Goal: Task Accomplishment & Management: Manage account settings

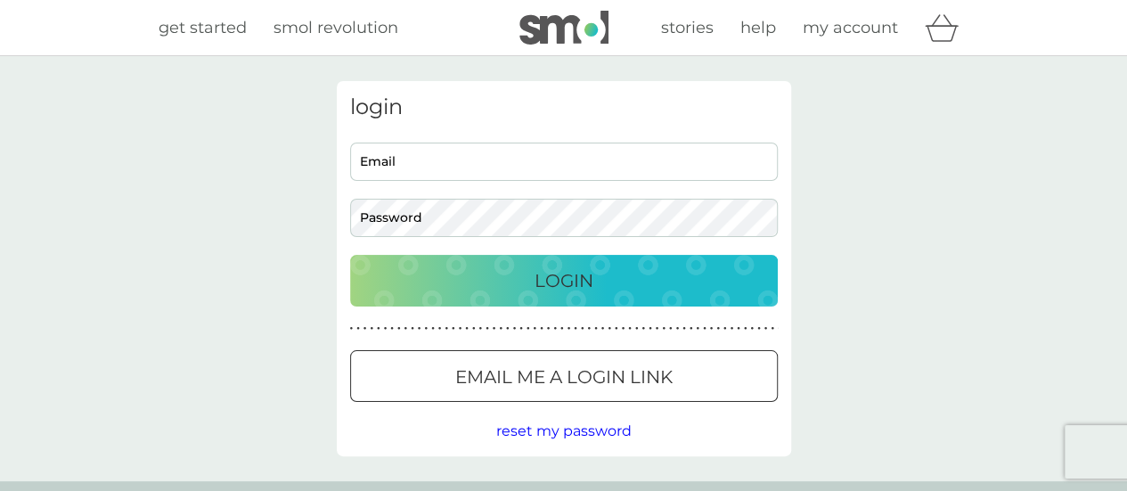
type input "pathagen@icloud.com"
click at [561, 287] on p "Login" at bounding box center [564, 280] width 59 height 29
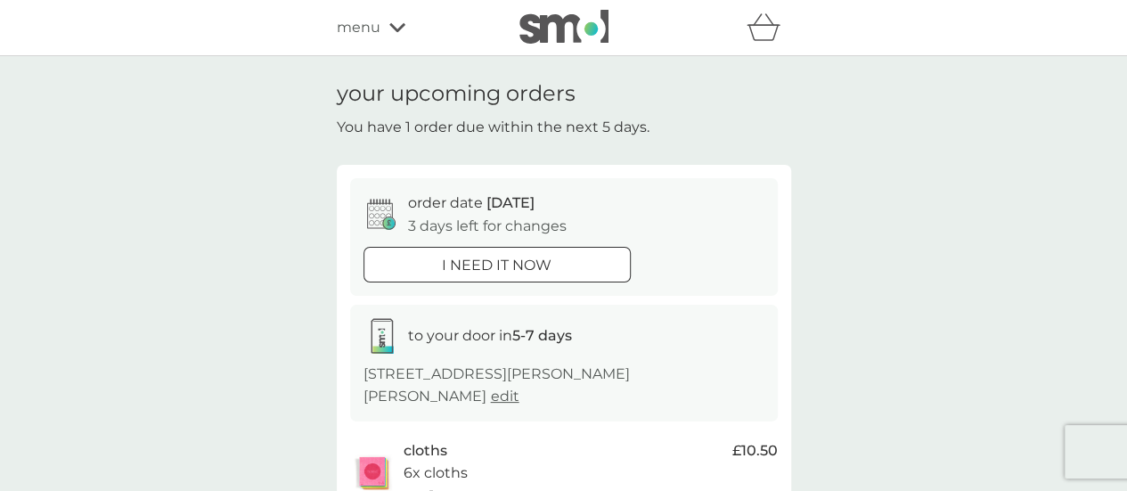
click at [379, 30] on span "menu" at bounding box center [359, 27] width 44 height 23
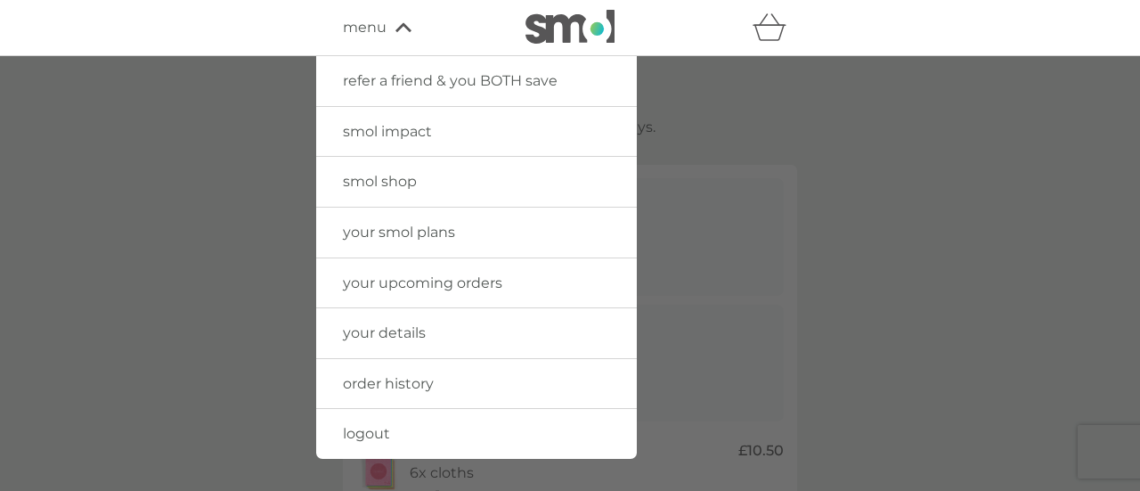
click at [410, 231] on span "your smol plans" at bounding box center [399, 232] width 112 height 17
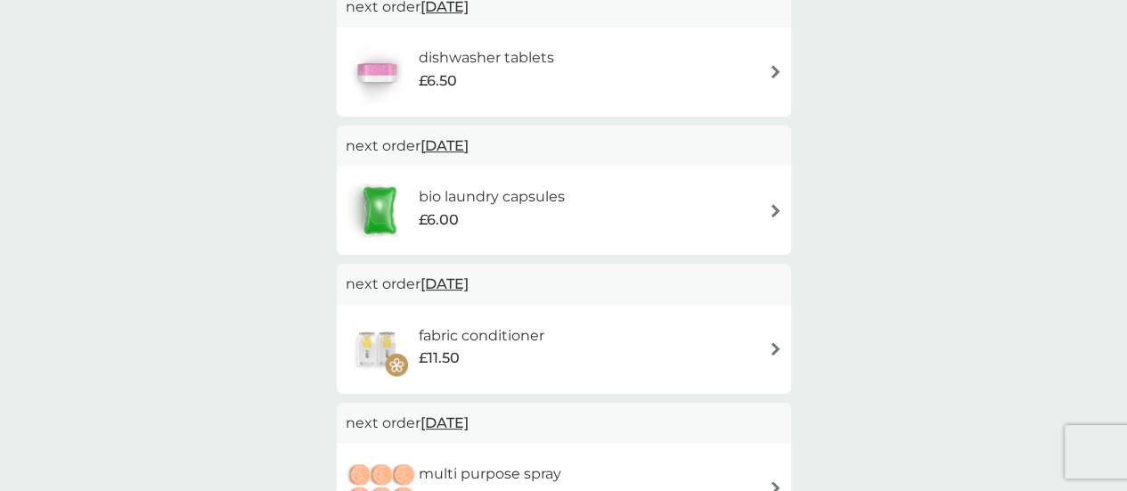
scroll to position [535, 0]
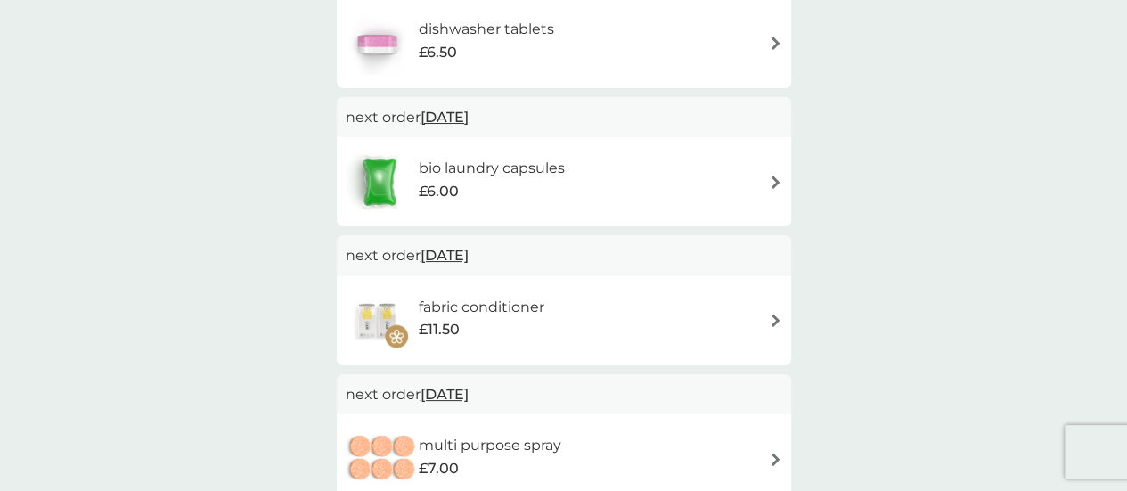
click at [770, 184] on img at bounding box center [775, 182] width 13 height 13
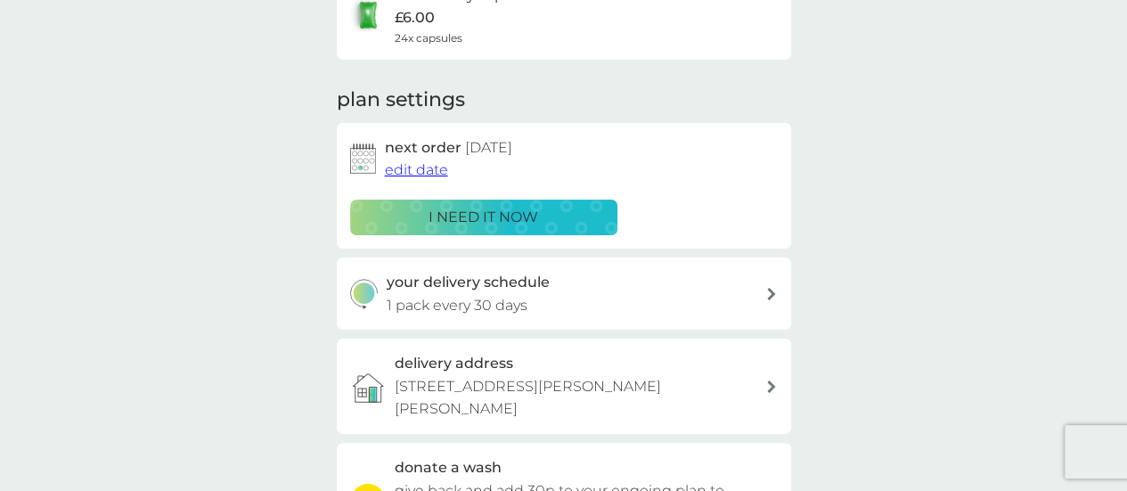
scroll to position [267, 0]
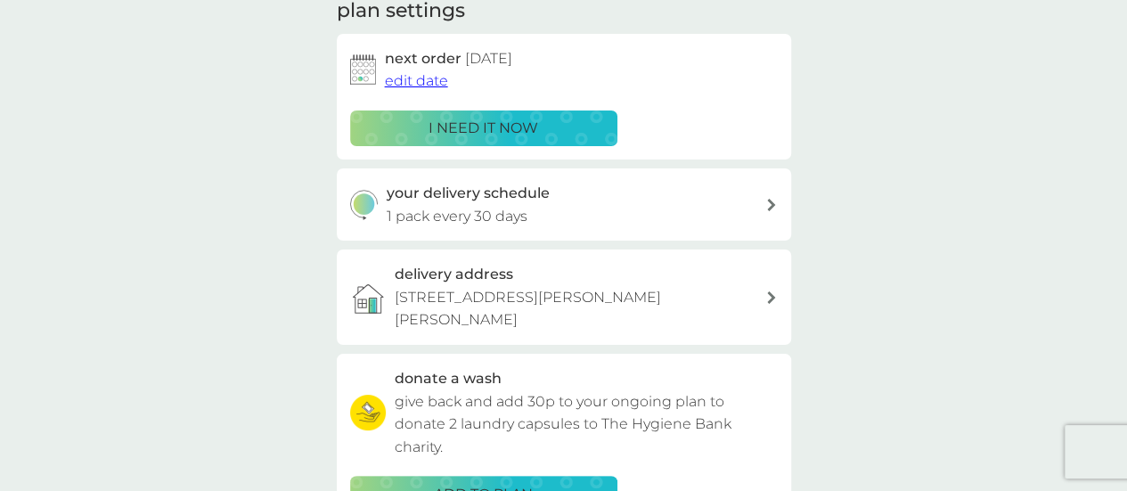
click at [738, 206] on div "your delivery schedule 1 pack every 30 days" at bounding box center [576, 204] width 379 height 45
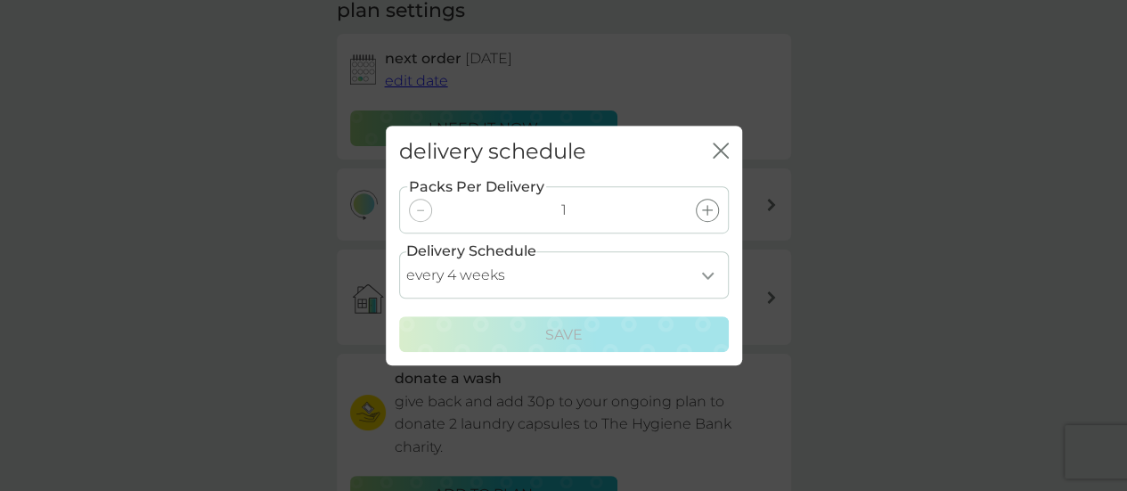
click at [706, 276] on select "every 1 week every 2 weeks every 3 weeks every 4 weeks every 5 weeks every 6 we…" at bounding box center [564, 274] width 330 height 47
select select "21"
click at [399, 251] on select "every 1 week every 2 weeks every 3 weeks every 4 weeks every 5 weeks every 6 we…" at bounding box center [564, 274] width 330 height 47
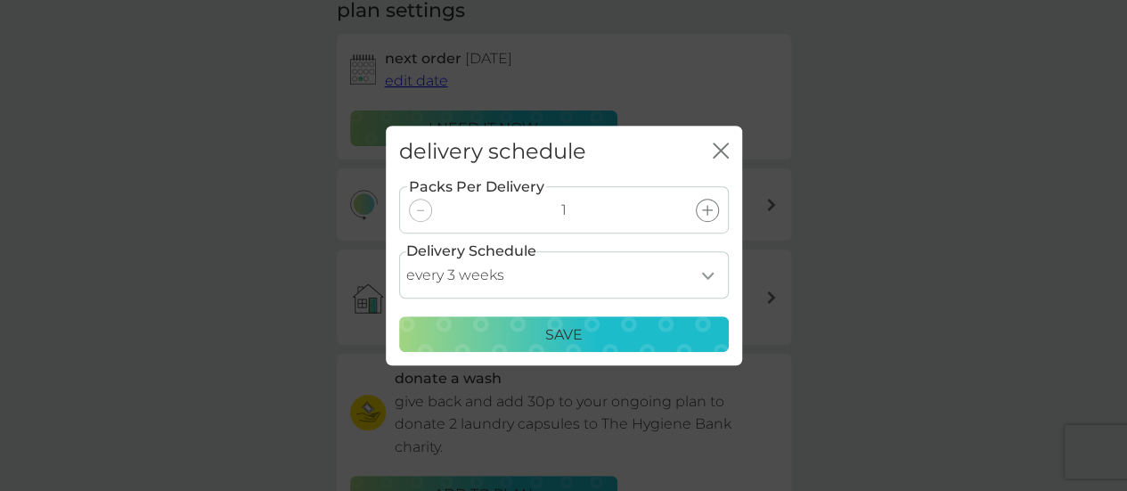
click at [577, 325] on p "Save" at bounding box center [563, 334] width 37 height 23
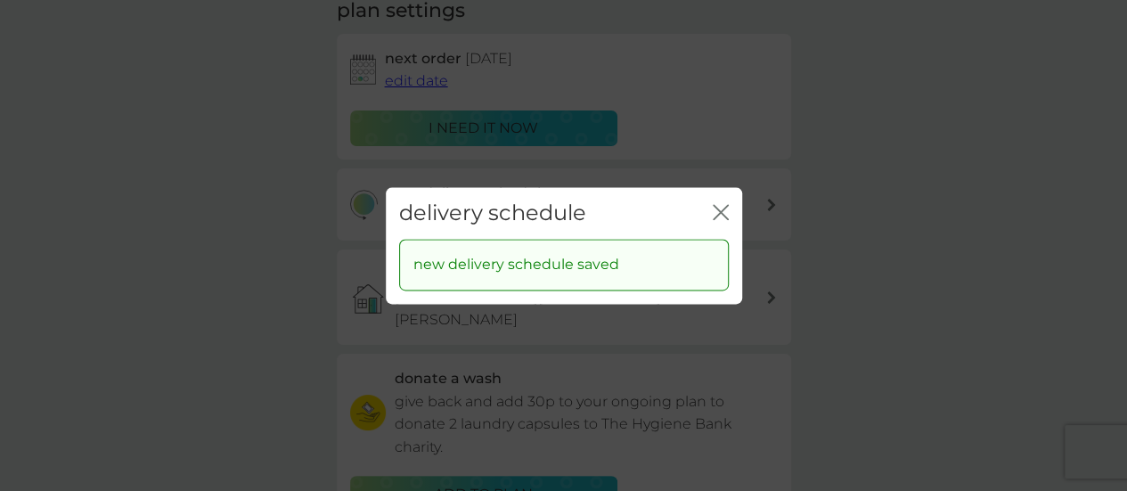
click at [717, 208] on icon "close" at bounding box center [717, 212] width 7 height 14
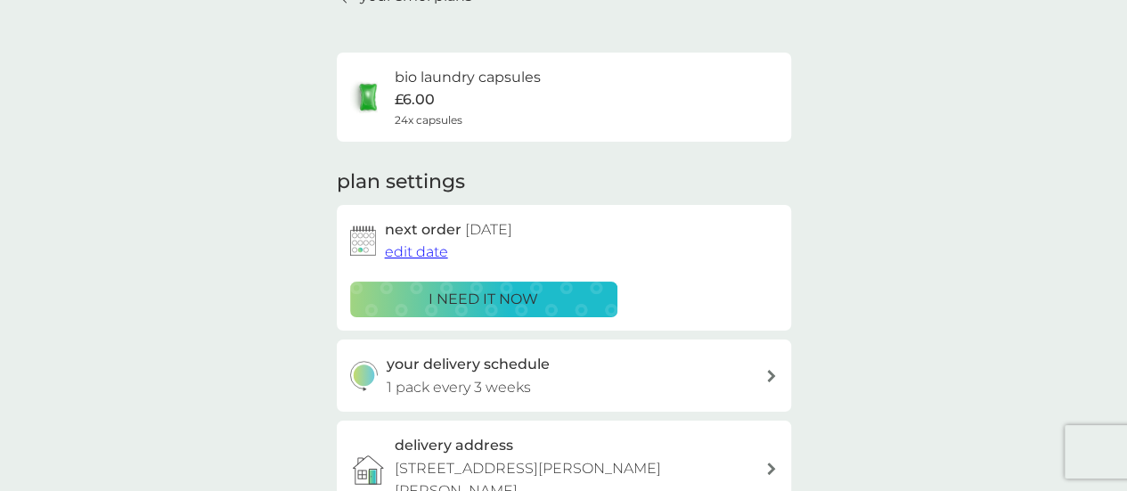
scroll to position [89, 0]
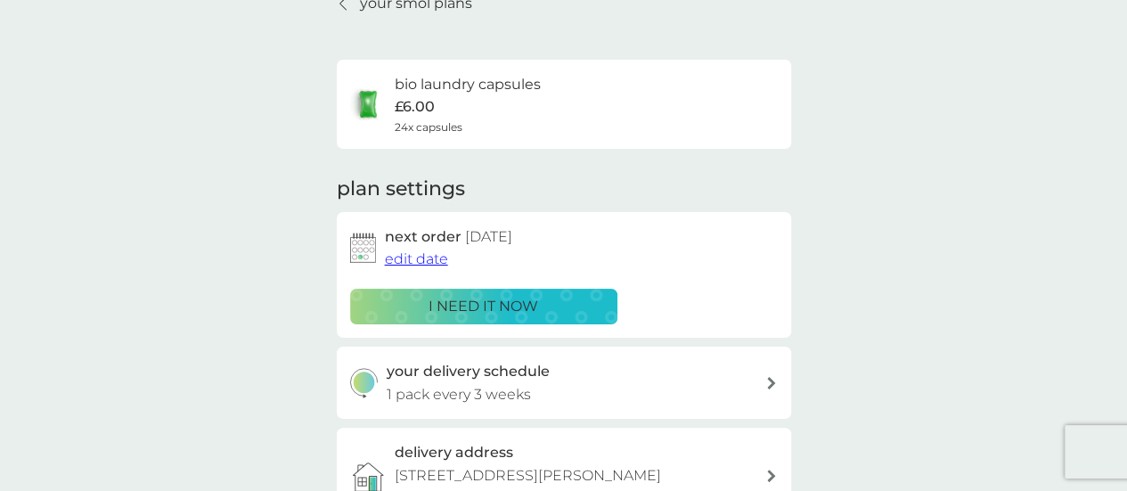
click at [470, 380] on h3 "your delivery schedule" at bounding box center [468, 371] width 163 height 23
select select "21"
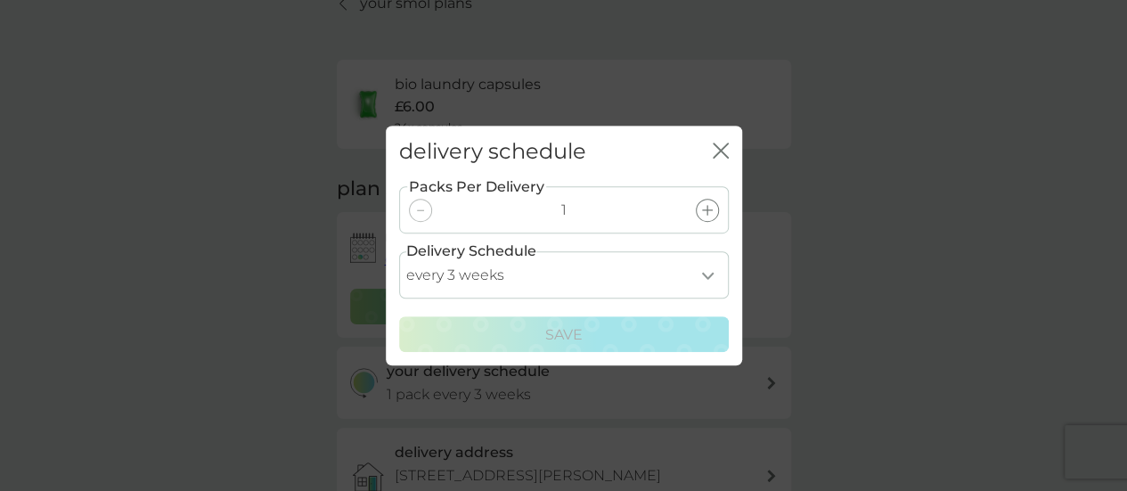
click at [577, 282] on select "every 1 week every 2 weeks every 3 weeks every 4 weeks every 5 weeks every 6 we…" at bounding box center [564, 274] width 330 height 47
click at [949, 135] on div "delivery schedule close Packs Per Delivery 1 Delivery Schedule every 1 week eve…" at bounding box center [563, 245] width 1127 height 491
